Goal: Check status: Check status

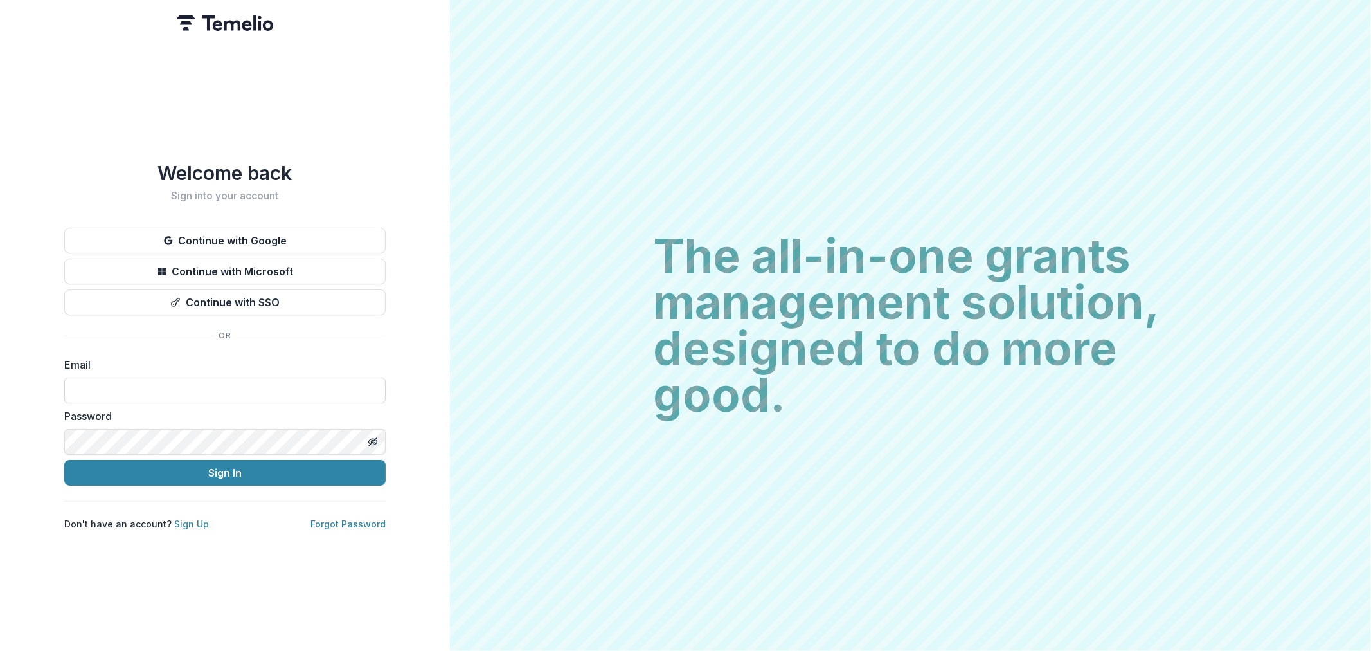
click at [172, 381] on input at bounding box center [224, 390] width 321 height 26
type input "**********"
click at [64, 460] on button "Sign In" at bounding box center [224, 473] width 321 height 26
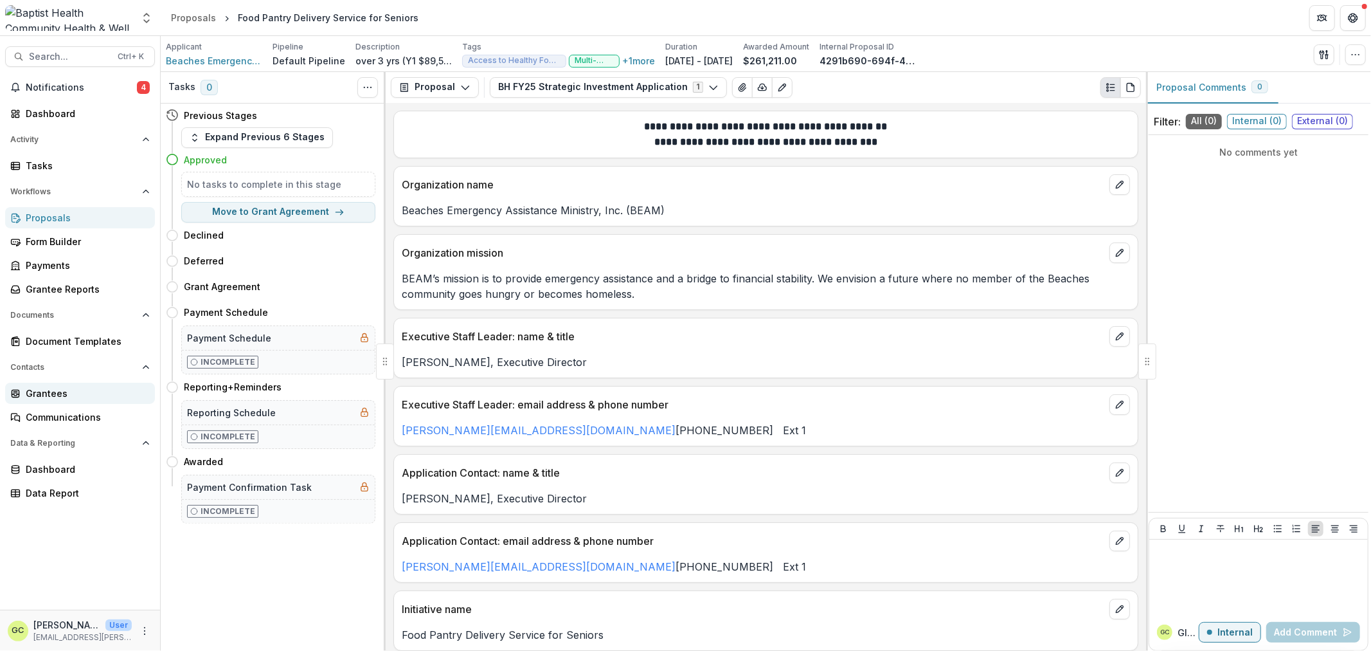
click at [50, 388] on div "Grantees" at bounding box center [85, 393] width 119 height 14
